Goal: Find specific page/section: Find specific page/section

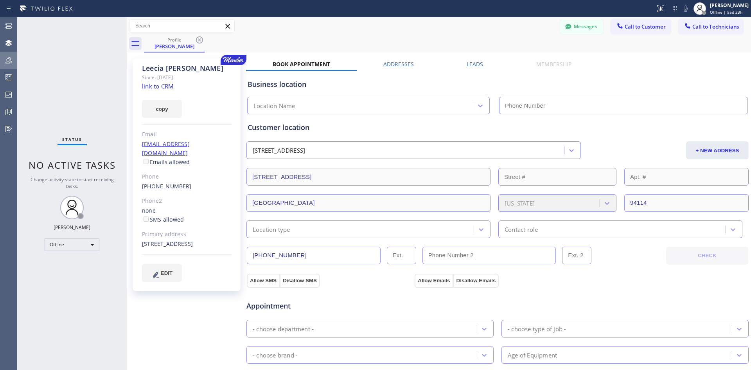
click at [11, 65] on div at bounding box center [8, 60] width 17 height 16
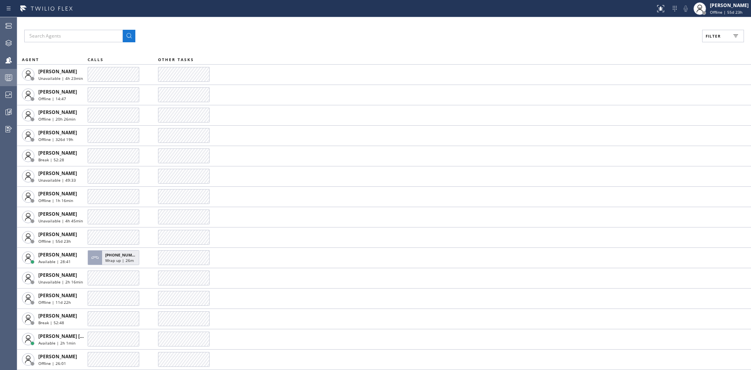
click at [7, 79] on icon at bounding box center [8, 77] width 9 height 9
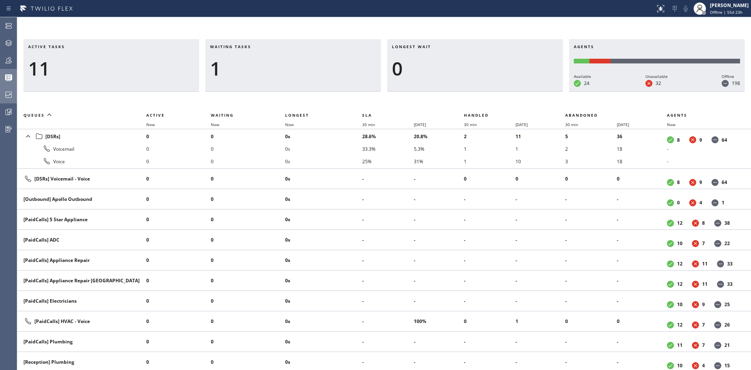
click at [8, 91] on icon at bounding box center [8, 94] width 9 height 9
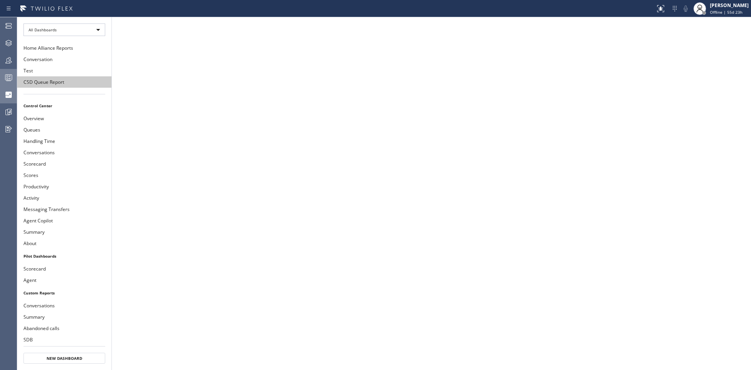
click at [65, 81] on button "CSD Queue Report" at bounding box center [64, 81] width 94 height 11
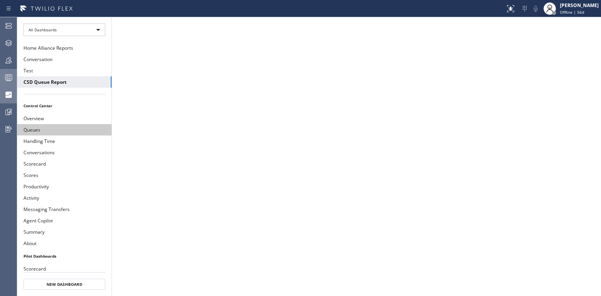
click at [54, 125] on button "Queues" at bounding box center [64, 129] width 94 height 11
